Goal: Task Accomplishment & Management: Manage account settings

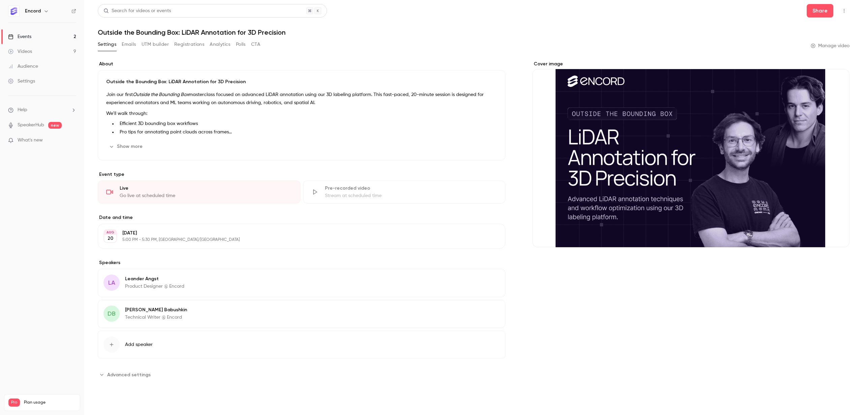
click at [46, 37] on link "Events 2" at bounding box center [42, 36] width 84 height 15
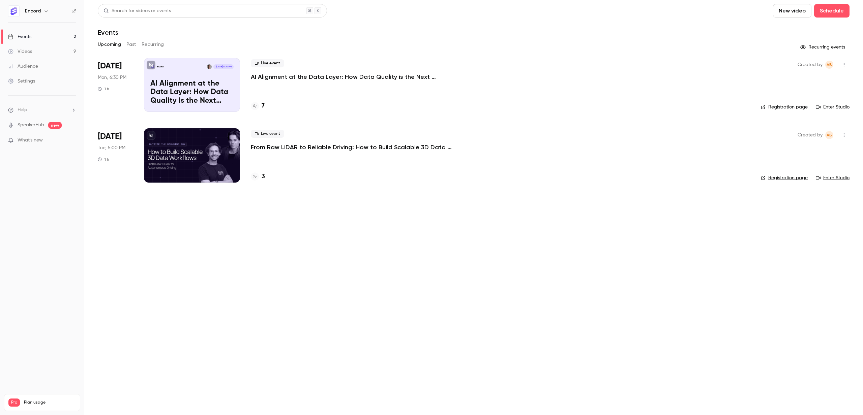
click at [132, 43] on button "Past" at bounding box center [131, 44] width 10 height 11
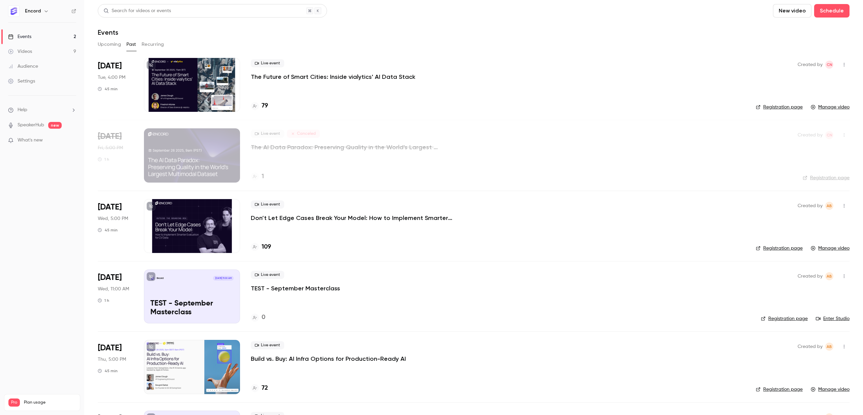
click at [355, 66] on div "Live event The Future of Smart Cities: Inside vialytics' AI Data Stack" at bounding box center [498, 70] width 494 height 22
click at [354, 71] on div "Live event The Future of Smart Cities: Inside vialytics' AI Data Stack" at bounding box center [498, 70] width 494 height 22
click at [353, 77] on p "The Future of Smart Cities: Inside vialytics' AI Data Stack" at bounding box center [333, 77] width 164 height 8
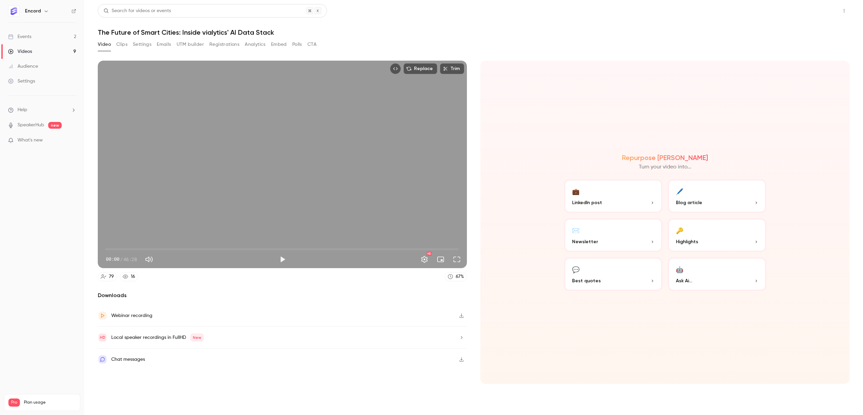
click at [817, 11] on button "Share" at bounding box center [819, 10] width 27 height 13
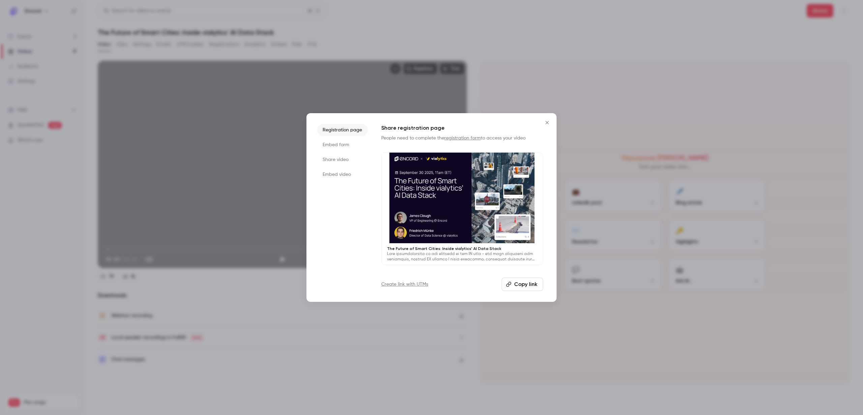
click at [756, 46] on div at bounding box center [431, 207] width 863 height 415
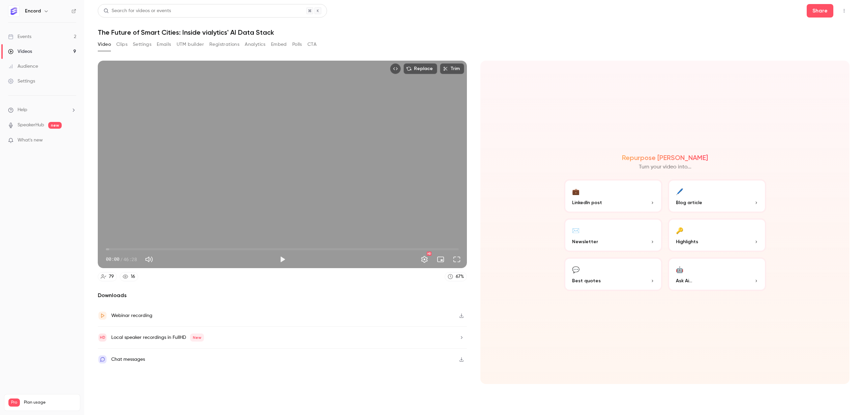
click at [848, 7] on button "Top Bar Actions" at bounding box center [843, 10] width 11 height 11
click at [847, 8] on div at bounding box center [431, 207] width 863 height 415
click at [33, 83] on div "Settings" at bounding box center [21, 81] width 27 height 7
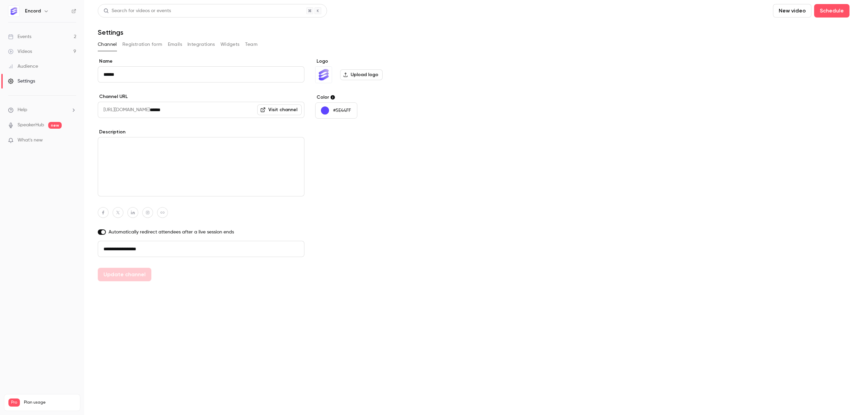
click at [223, 47] on button "Widgets" at bounding box center [229, 44] width 19 height 11
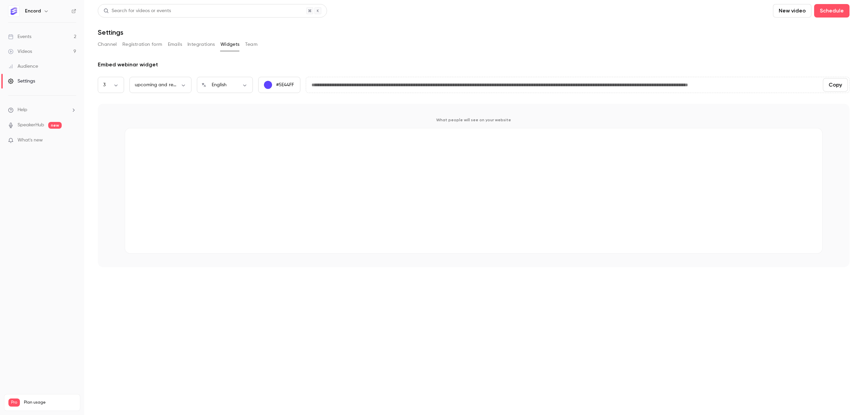
click at [125, 40] on button "Registration form" at bounding box center [142, 44] width 40 height 11
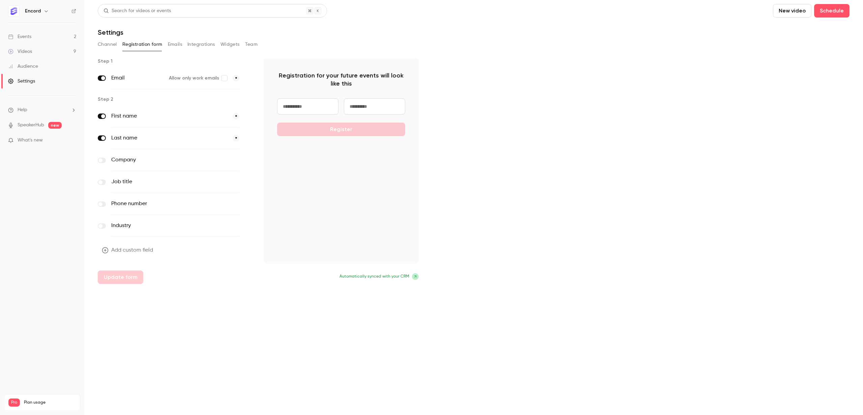
click at [102, 43] on button "Channel" at bounding box center [107, 44] width 19 height 11
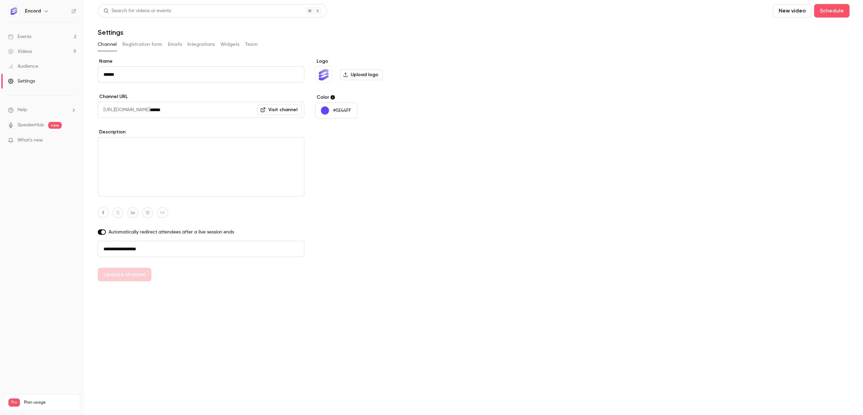
click at [52, 38] on link "Events 2" at bounding box center [42, 36] width 84 height 15
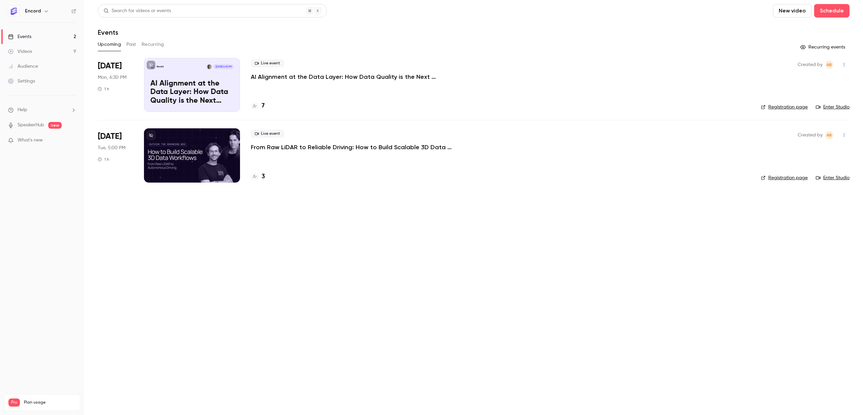
click at [131, 46] on button "Past" at bounding box center [131, 44] width 10 height 11
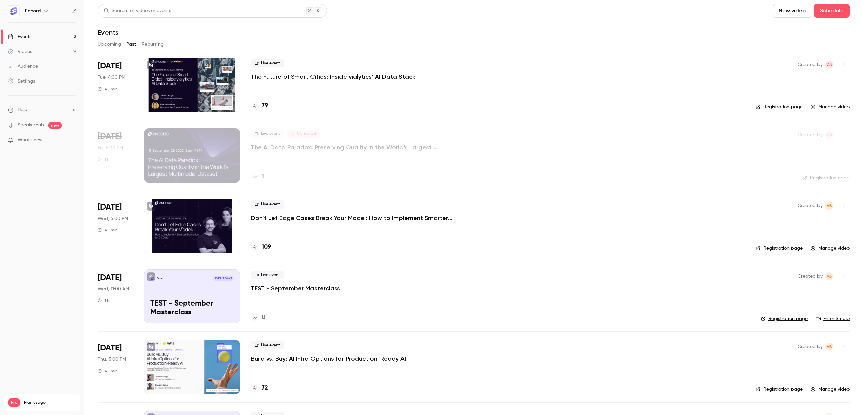
click at [299, 76] on p "The Future of Smart Cities: Inside vialytics' AI Data Stack" at bounding box center [333, 77] width 164 height 8
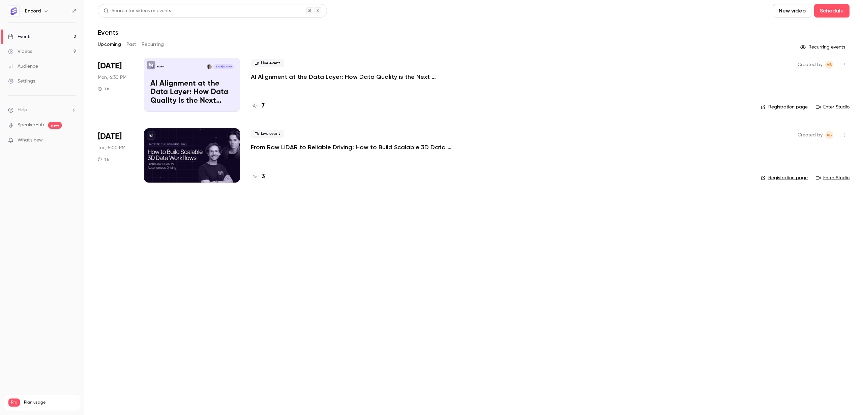
click at [129, 44] on button "Past" at bounding box center [131, 44] width 10 height 11
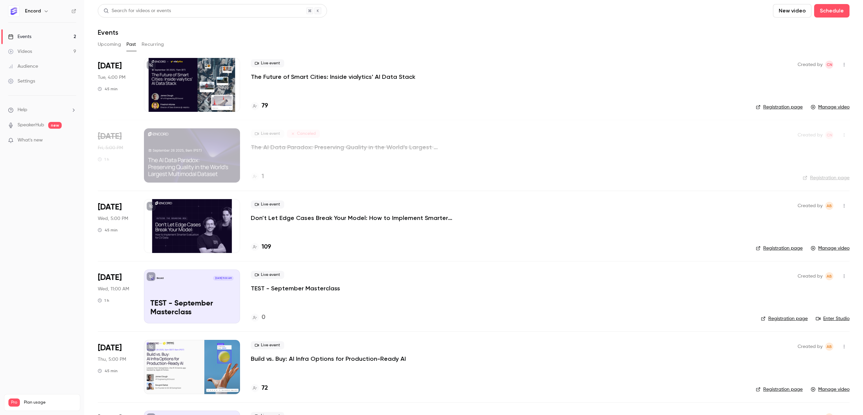
drag, startPoint x: 32, startPoint y: 400, endPoint x: 33, endPoint y: 382, distance: 17.6
drag, startPoint x: 35, startPoint y: 364, endPoint x: 16, endPoint y: 365, distance: 19.2
click at [34, 400] on span "Plan usage" at bounding box center [50, 402] width 52 height 5
drag, startPoint x: 11, startPoint y: 366, endPoint x: 13, endPoint y: 362, distance: 5.0
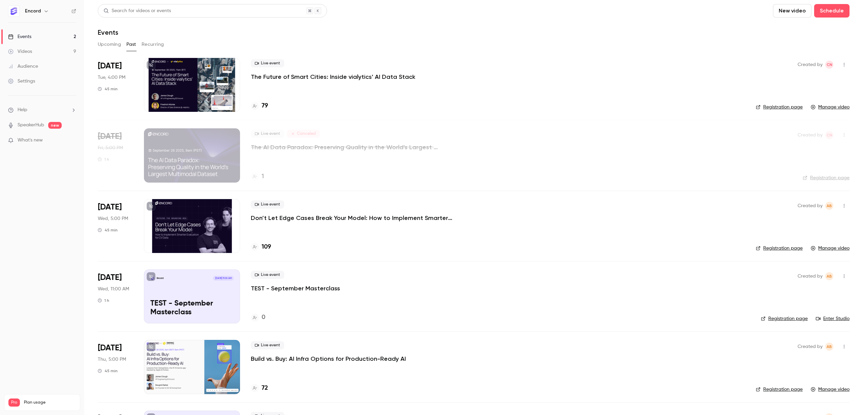
click at [12, 399] on span "Pro" at bounding box center [13, 403] width 11 height 8
click at [37, 50] on link "Videos 9" at bounding box center [42, 51] width 84 height 15
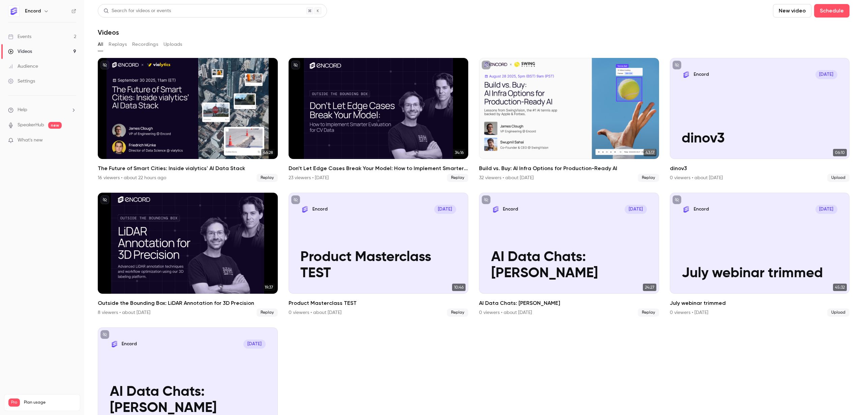
click at [43, 10] on icon "button" at bounding box center [45, 10] width 5 height 5
click at [42, 35] on div "Encord [EMAIL_ADDRESS][DOMAIN_NAME] Billing Pro New channel Log out" at bounding box center [69, 67] width 126 height 79
click at [36, 66] on link "Billing Pro" at bounding box center [69, 62] width 126 height 19
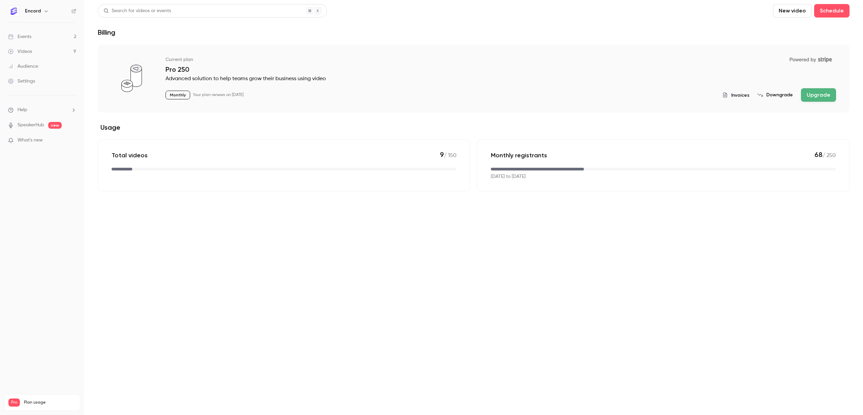
click at [30, 50] on div "Videos" at bounding box center [20, 51] width 24 height 7
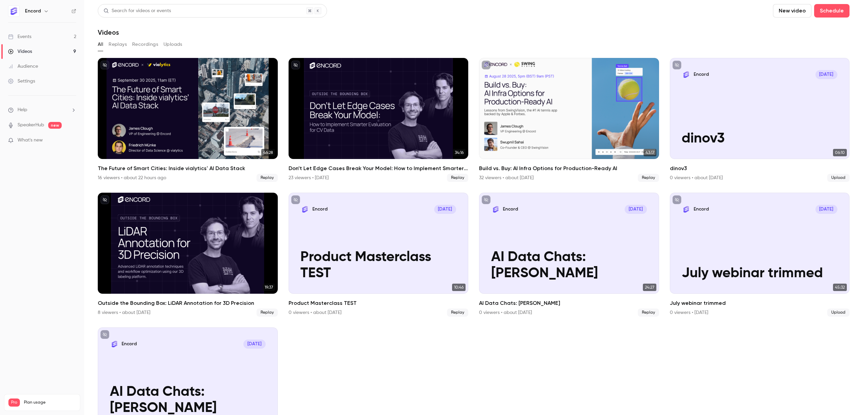
click at [36, 38] on link "Events 2" at bounding box center [42, 36] width 84 height 15
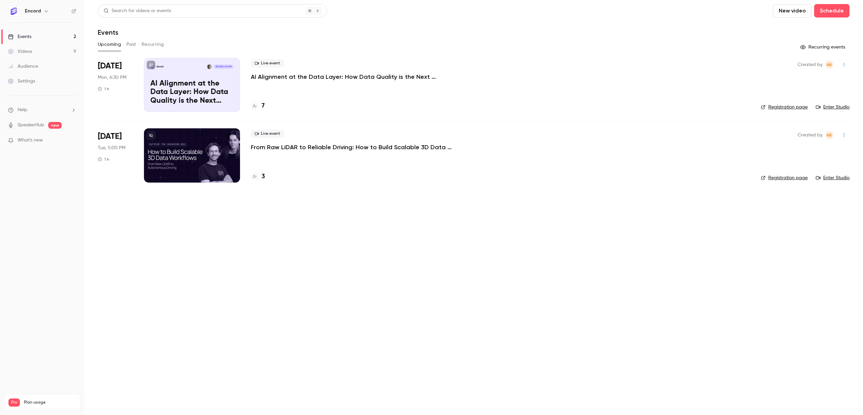
drag, startPoint x: 32, startPoint y: 62, endPoint x: 41, endPoint y: 78, distance: 18.3
click at [32, 62] on link "Audience" at bounding box center [42, 66] width 84 height 15
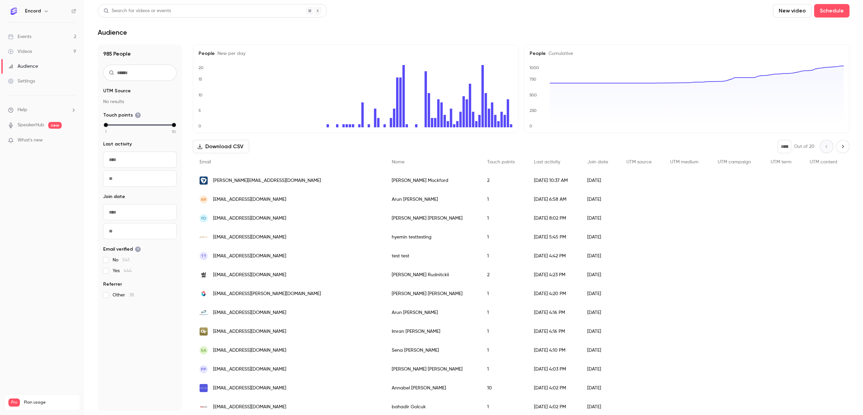
click at [40, 81] on link "Settings" at bounding box center [42, 81] width 84 height 15
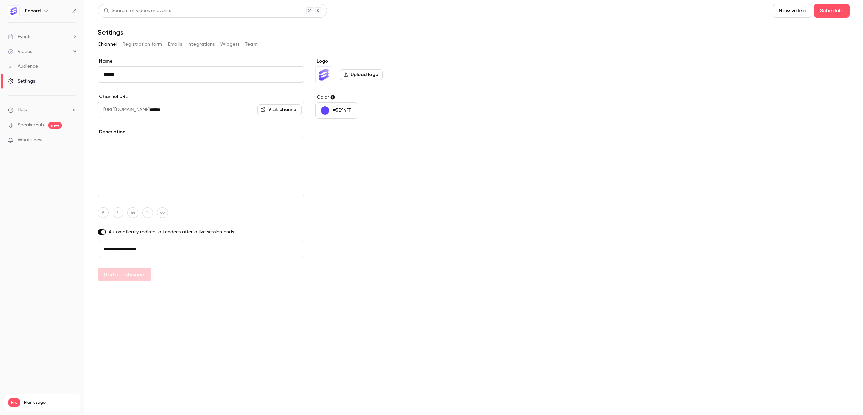
click at [134, 50] on button "Registration form" at bounding box center [142, 44] width 40 height 11
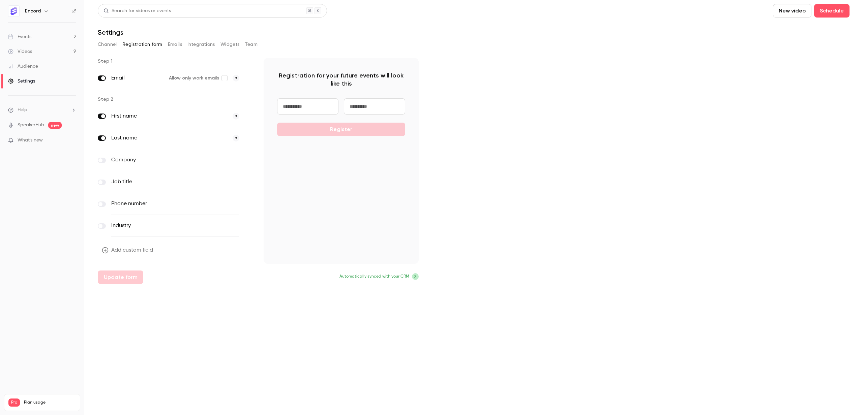
click at [246, 46] on button "Team" at bounding box center [251, 44] width 13 height 11
